Goal: Communication & Community: Answer question/provide support

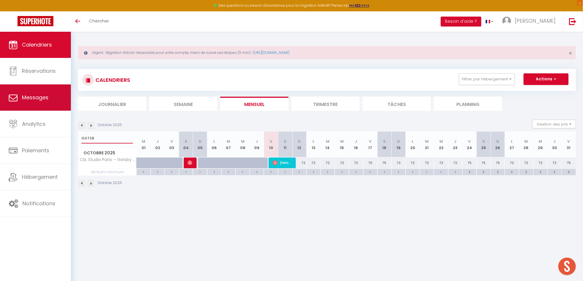
click at [31, 95] on span "Messages" at bounding box center [35, 97] width 27 height 7
select select "message"
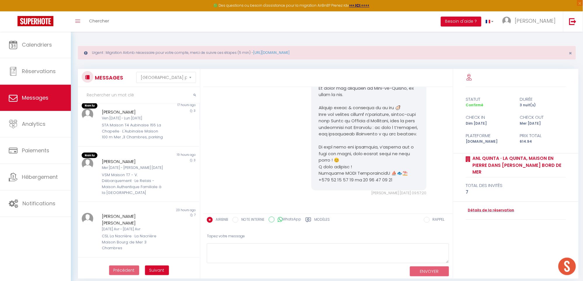
scroll to position [155, 0]
click at [145, 176] on div "VSM Maison T7 - V. Débarquement · Le Relais - Maison Authentique Familiale à la…" at bounding box center [133, 183] width 63 height 24
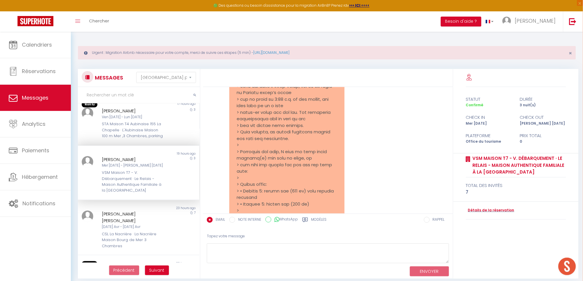
scroll to position [3566, 0]
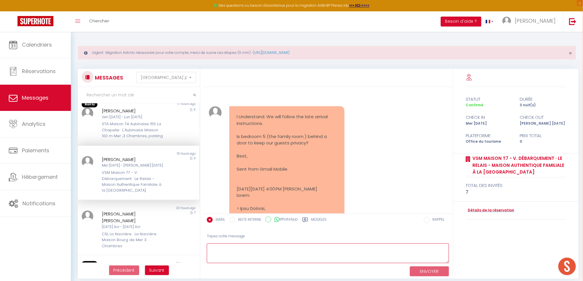
click at [243, 251] on textarea at bounding box center [328, 254] width 242 height 20
paste textarea "Hello [PERSON_NAME], The so-called family room (room 5) includes one 160 cm bed…"
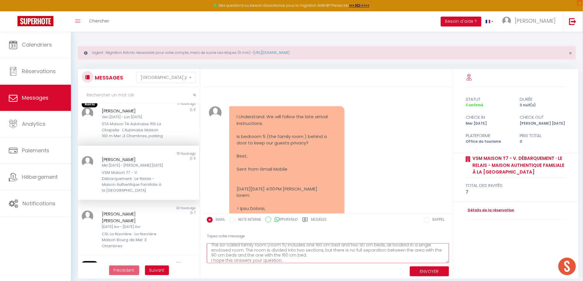
scroll to position [13, 0]
type textarea "Hello [PERSON_NAME], The so-called family room (room 5) includes one 160 cm bed…"
click at [427, 269] on button "ENVOYER" at bounding box center [429, 272] width 39 height 10
